Goal: Information Seeking & Learning: Learn about a topic

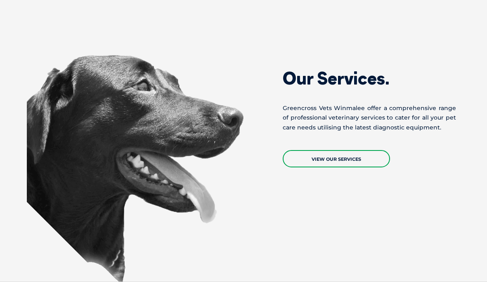
scroll to position [506, 0]
click at [349, 150] on link "View Our Services" at bounding box center [336, 158] width 107 height 17
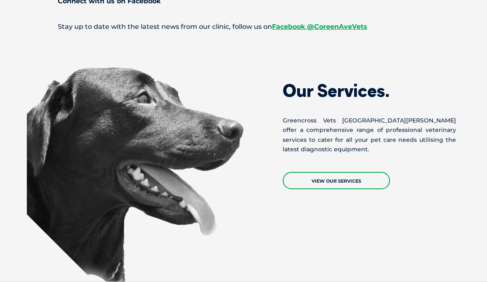
scroll to position [684, 0]
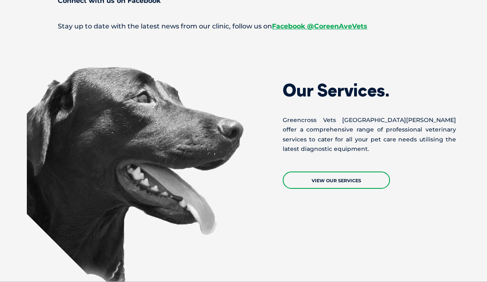
click at [344, 172] on link "View Our Services" at bounding box center [336, 180] width 107 height 17
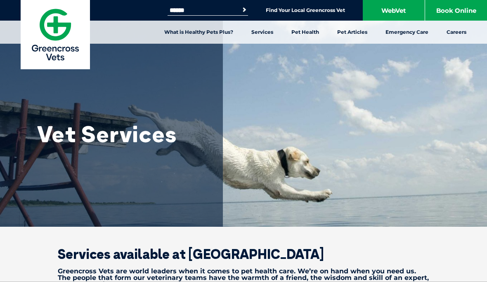
click at [410, 36] on link "Emergency Care" at bounding box center [406, 32] width 61 height 23
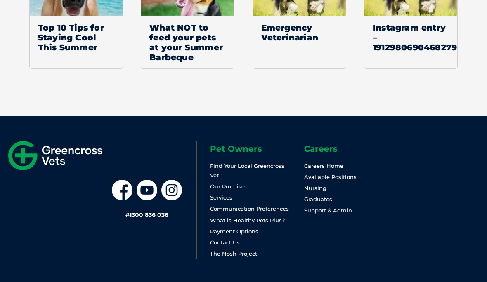
scroll to position [1269, 0]
